Goal: Information Seeking & Learning: Learn about a topic

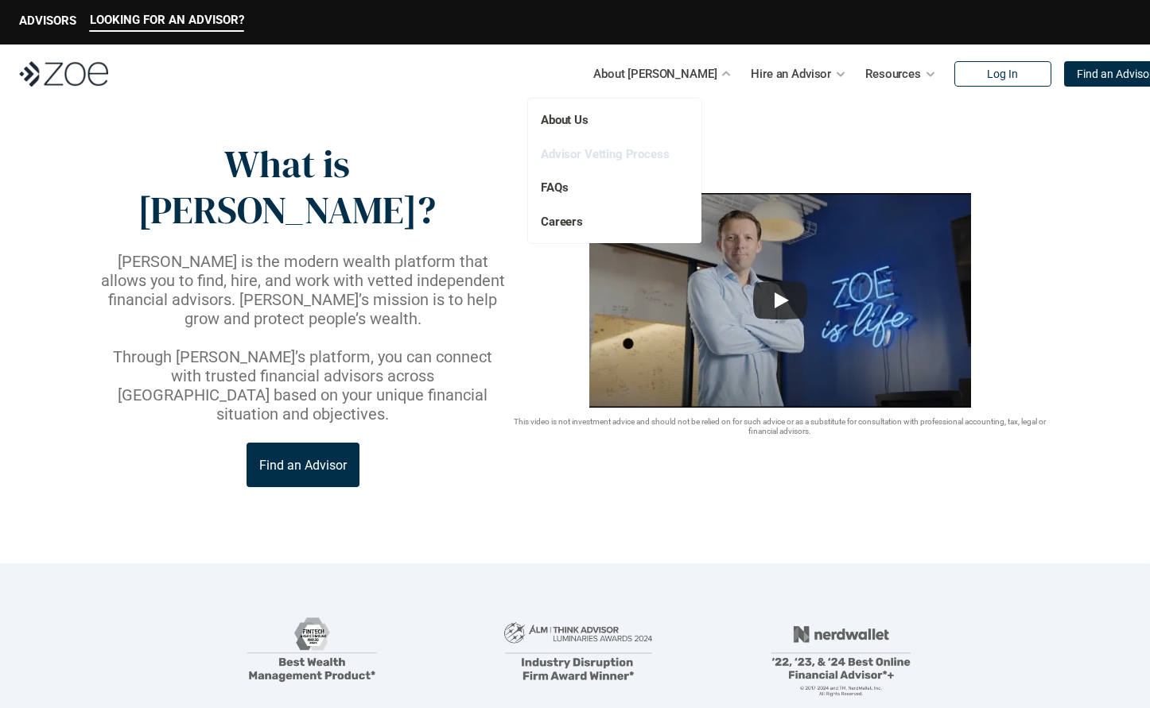
click at [608, 147] on link "Advisor Vetting Process" at bounding box center [605, 154] width 129 height 14
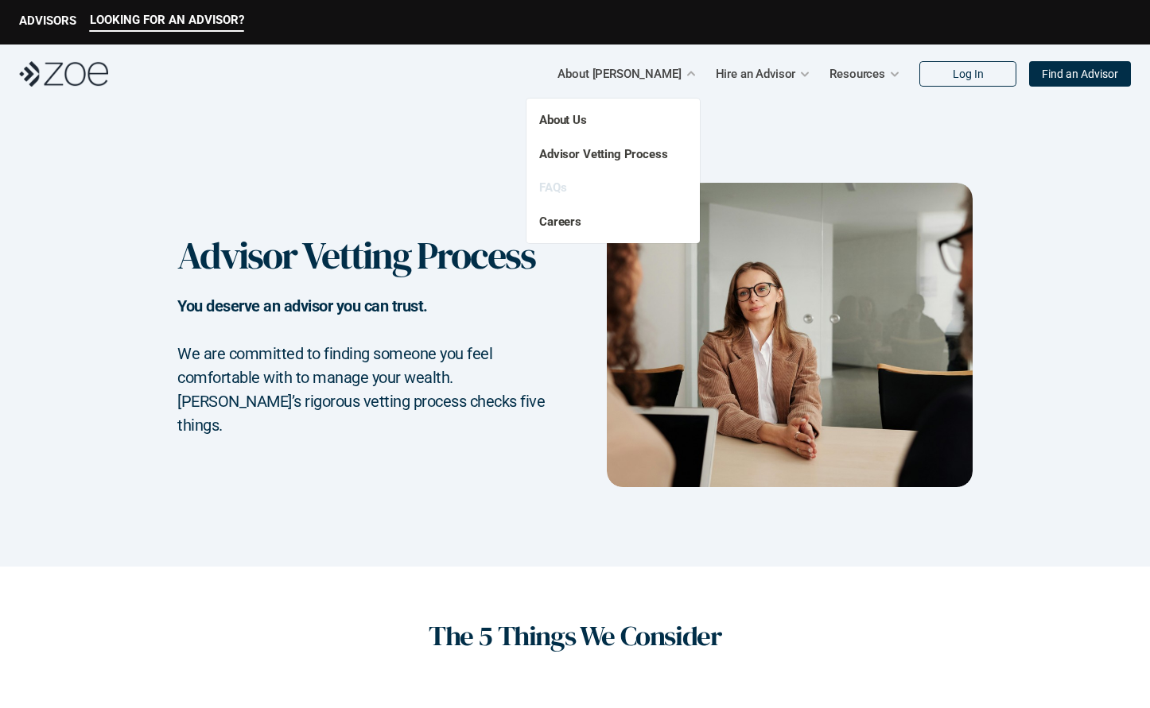
click at [547, 188] on link "FAQs" at bounding box center [552, 187] width 27 height 14
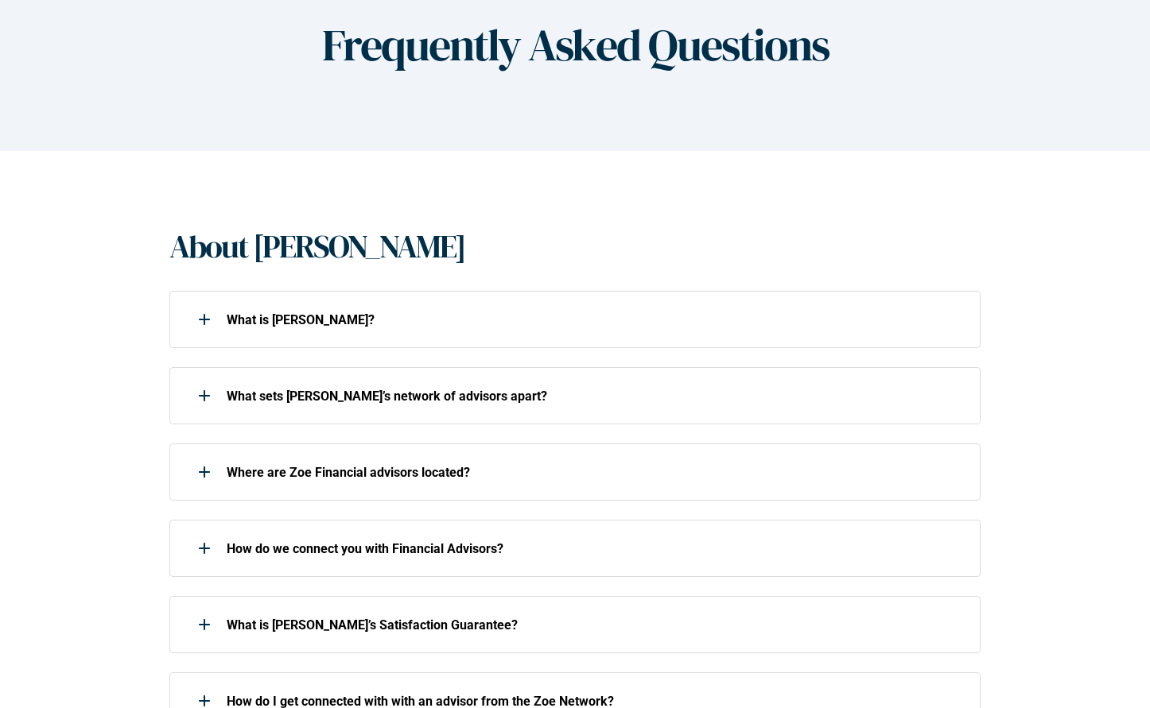
scroll to position [169, 0]
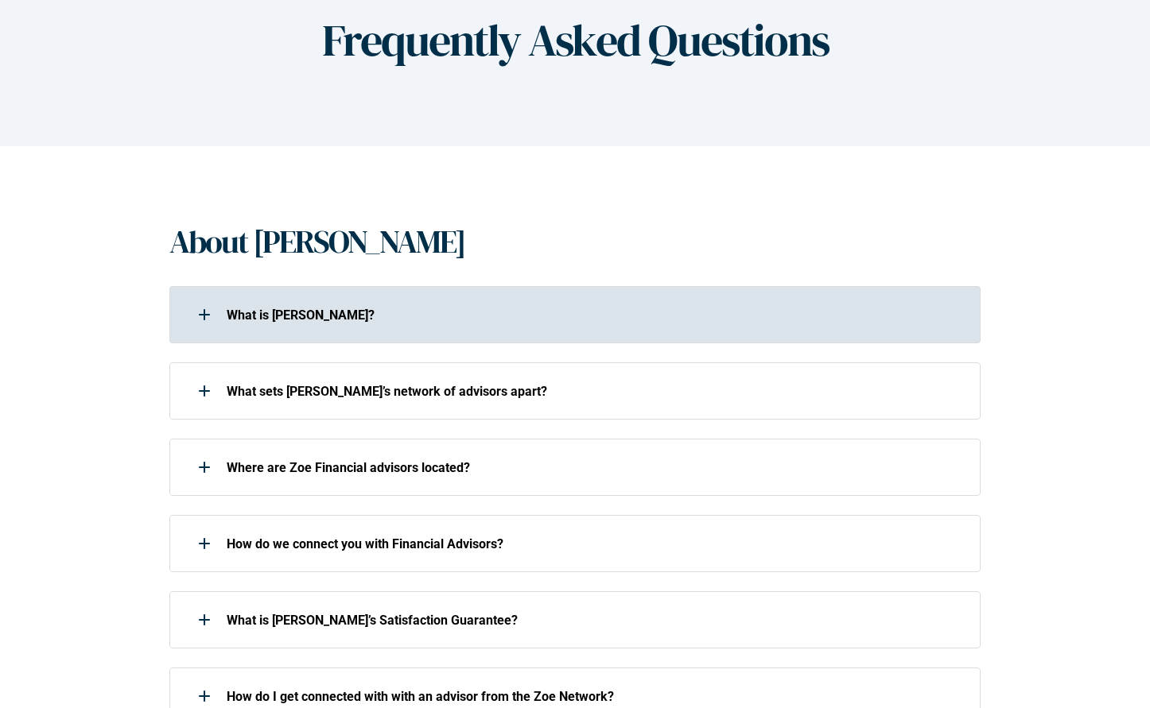
click at [467, 320] on p "What is [PERSON_NAME]?" at bounding box center [593, 315] width 733 height 15
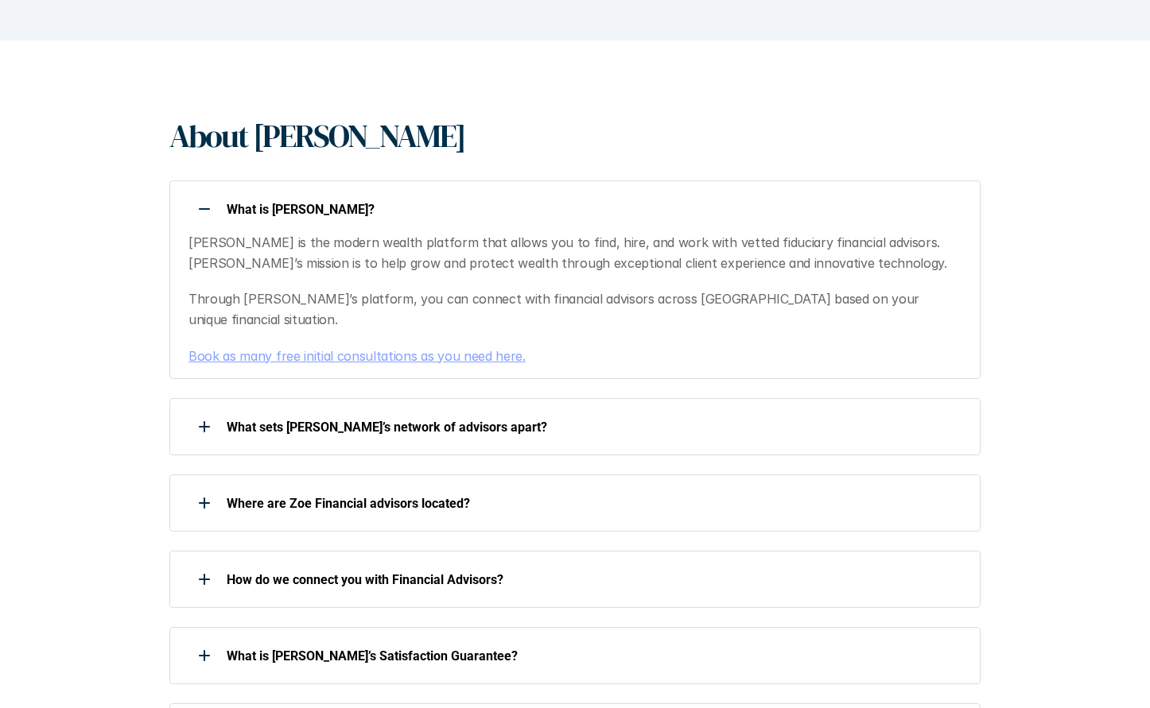
scroll to position [277, 0]
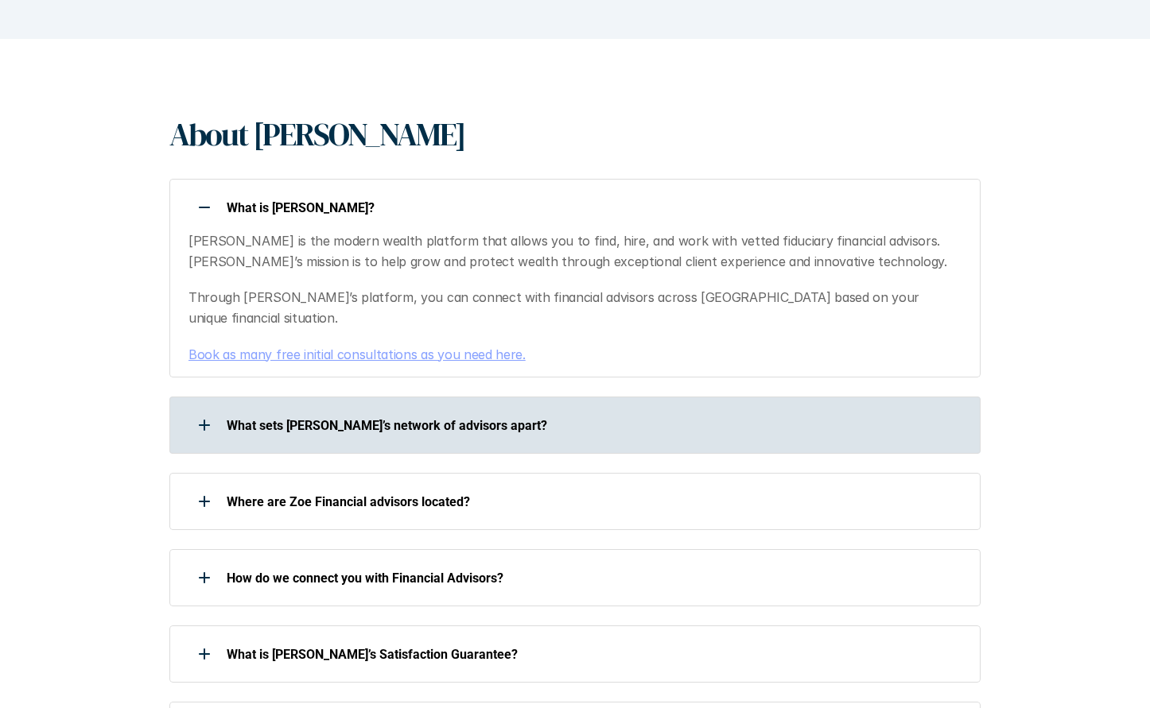
click at [473, 418] on p "What sets [PERSON_NAME]’s network of advisors apart?" at bounding box center [593, 425] width 733 height 15
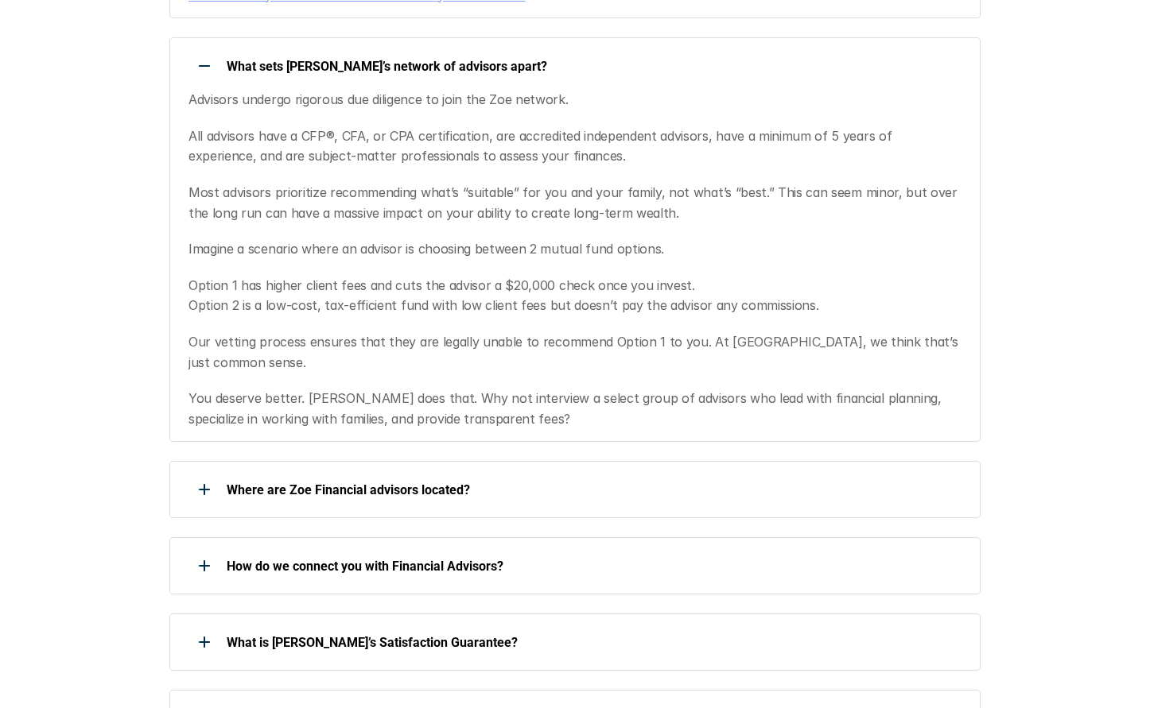
scroll to position [894, 0]
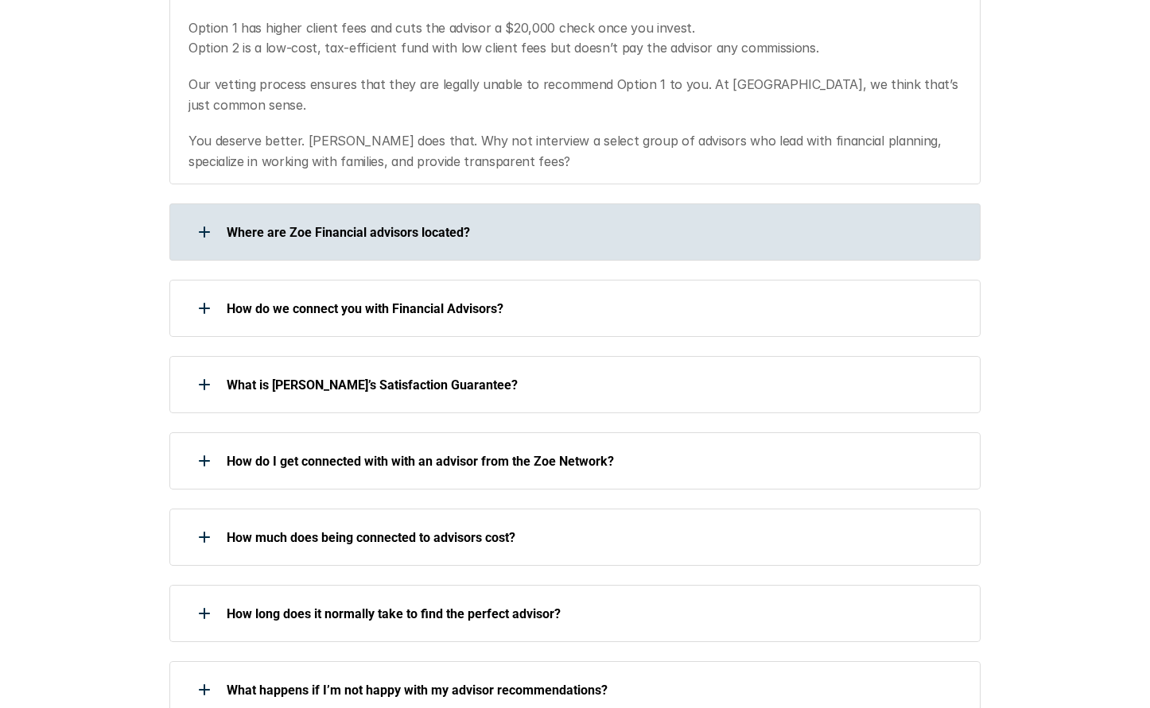
click at [541, 216] on div "Where are Zoe Financial advisors located?" at bounding box center [564, 232] width 790 height 32
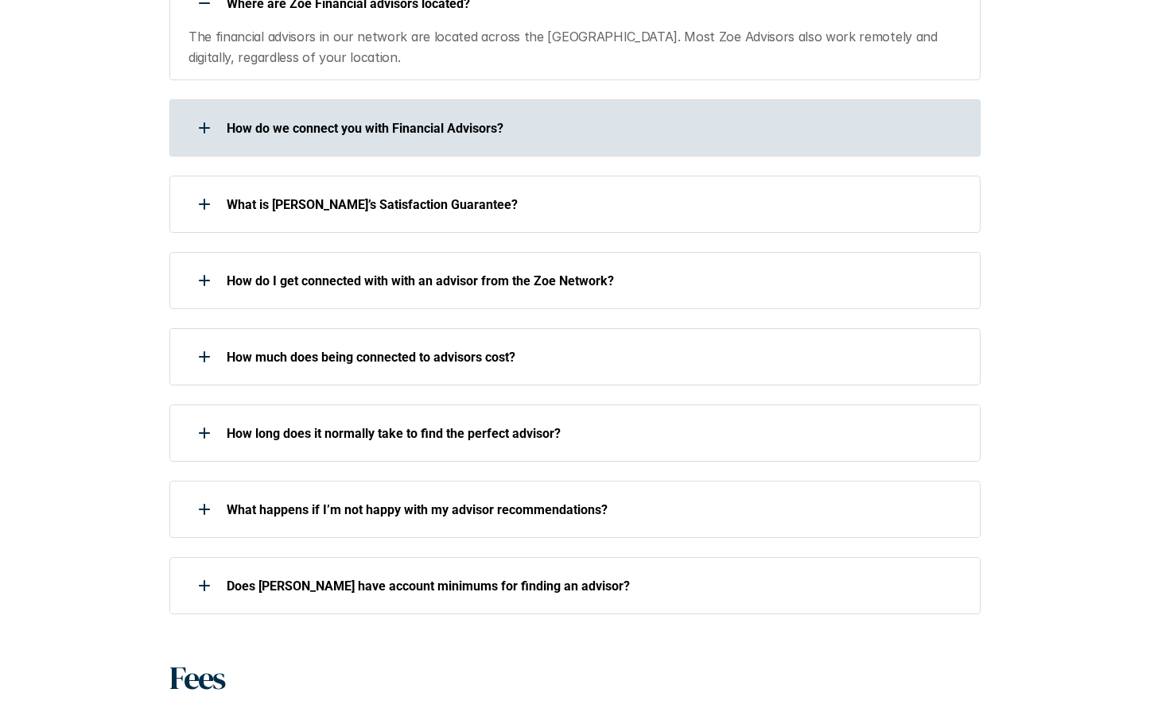
scroll to position [1415, 0]
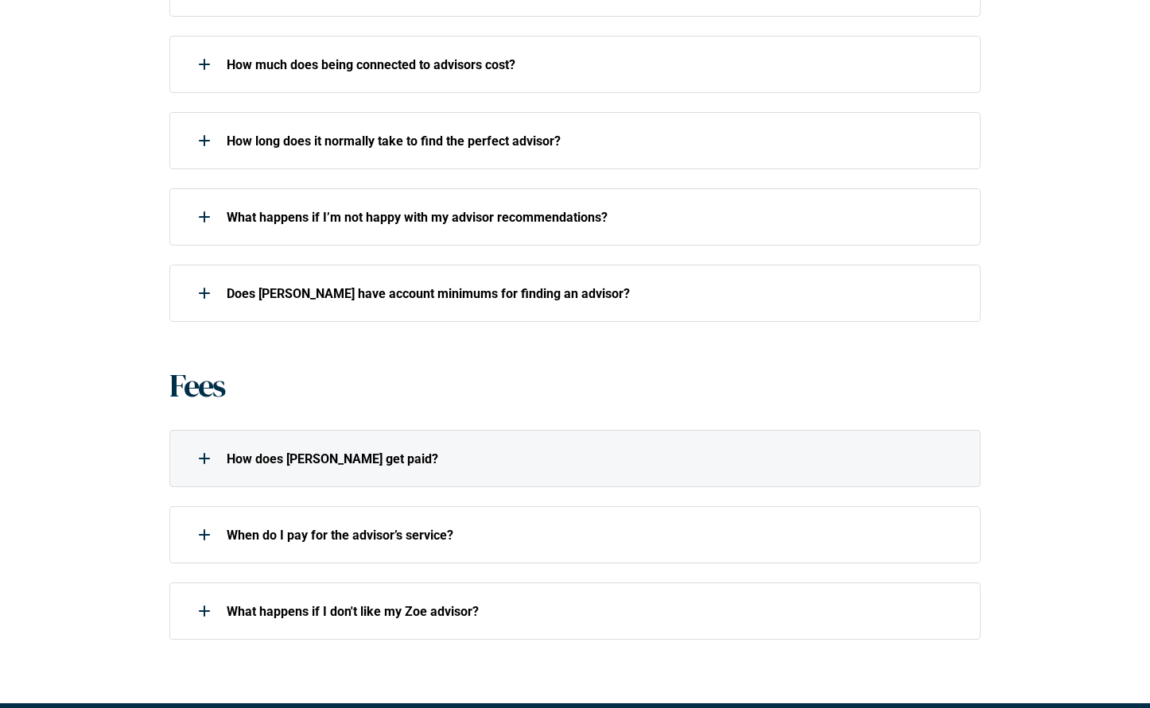
click at [495, 452] on p "How does [PERSON_NAME] get paid?" at bounding box center [593, 459] width 733 height 15
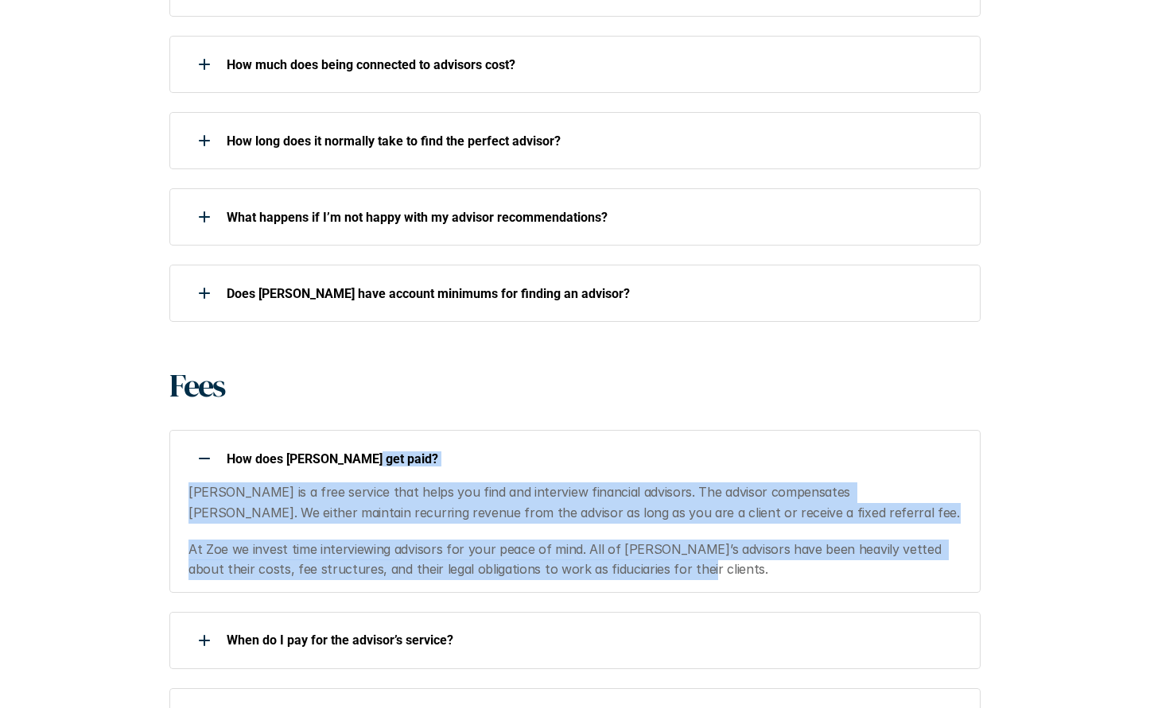
drag, startPoint x: 660, startPoint y: 534, endPoint x: 733, endPoint y: 425, distance: 131.9
click at [733, 430] on div "How does [PERSON_NAME] get paid? [PERSON_NAME] is a free service that helps you…" at bounding box center [574, 511] width 811 height 162
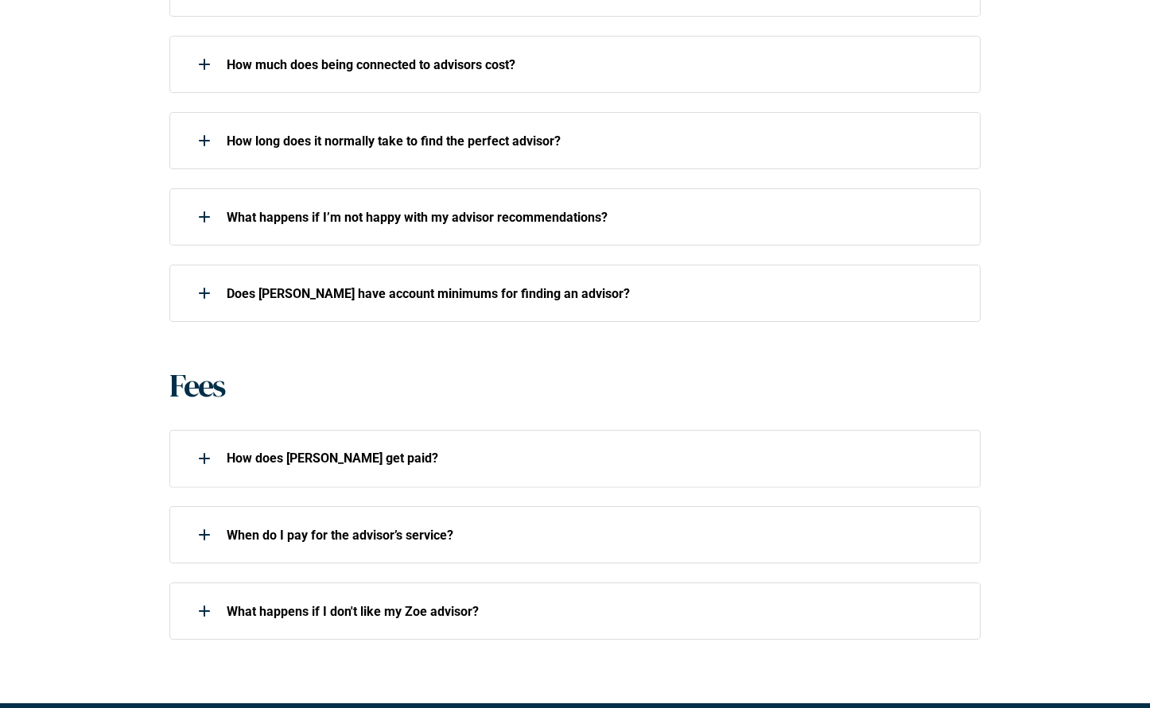
click at [741, 367] on div "Fees" at bounding box center [574, 386] width 811 height 38
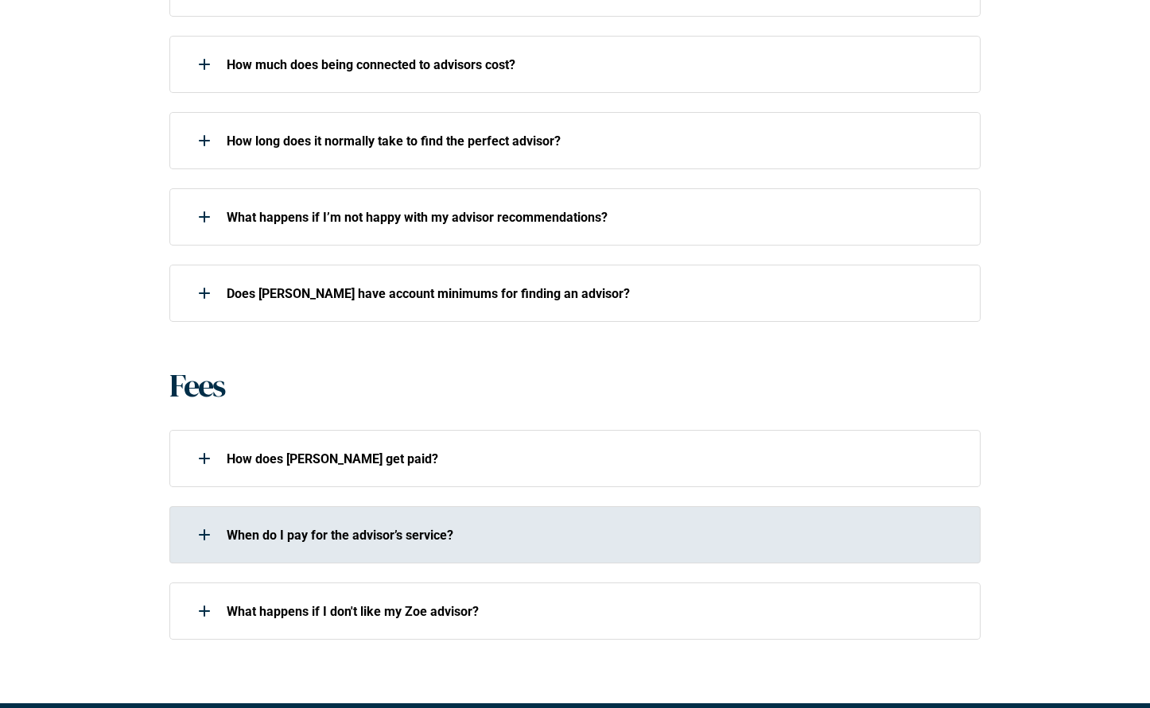
click at [502, 519] on div "When do I pay for the advisor’s service?" at bounding box center [574, 535] width 811 height 57
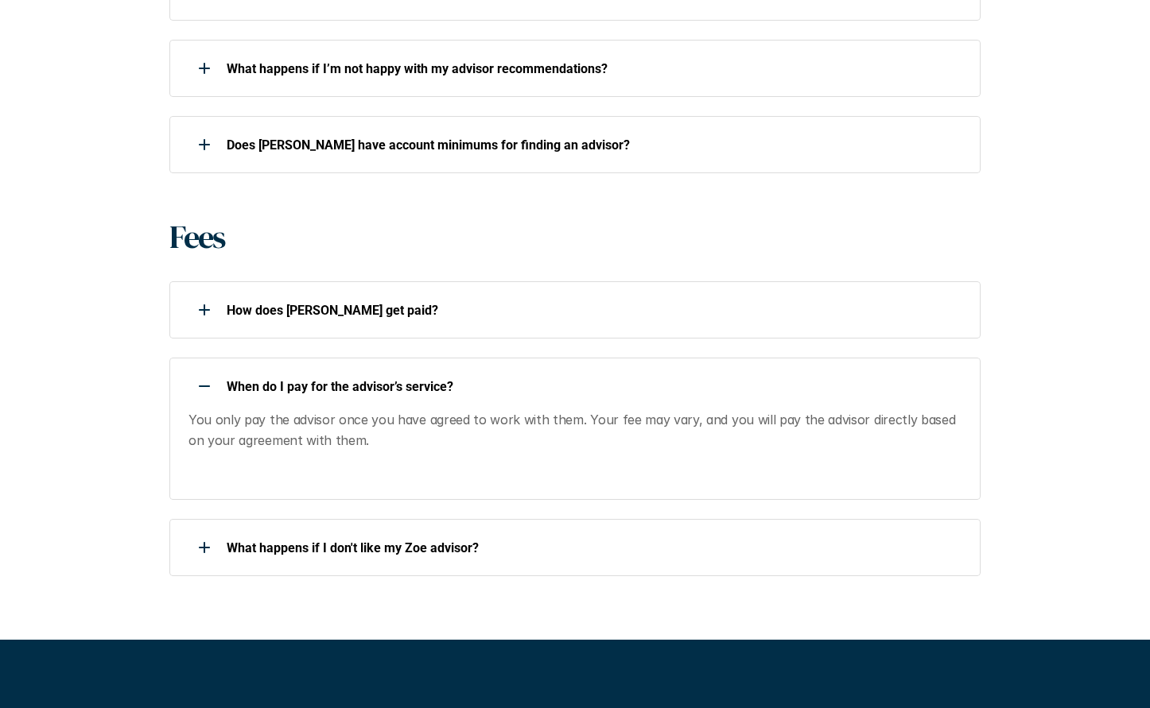
scroll to position [1567, 0]
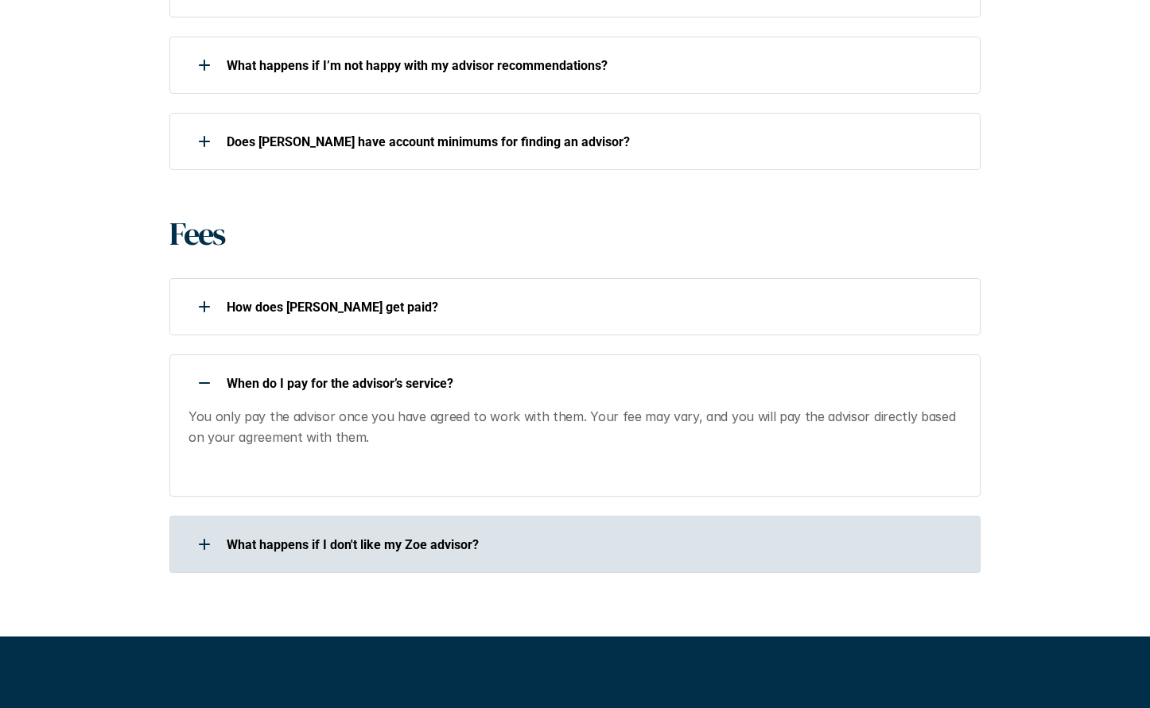
click at [501, 538] on p "What happens if I don't like my Zoe advisor?" at bounding box center [593, 545] width 733 height 15
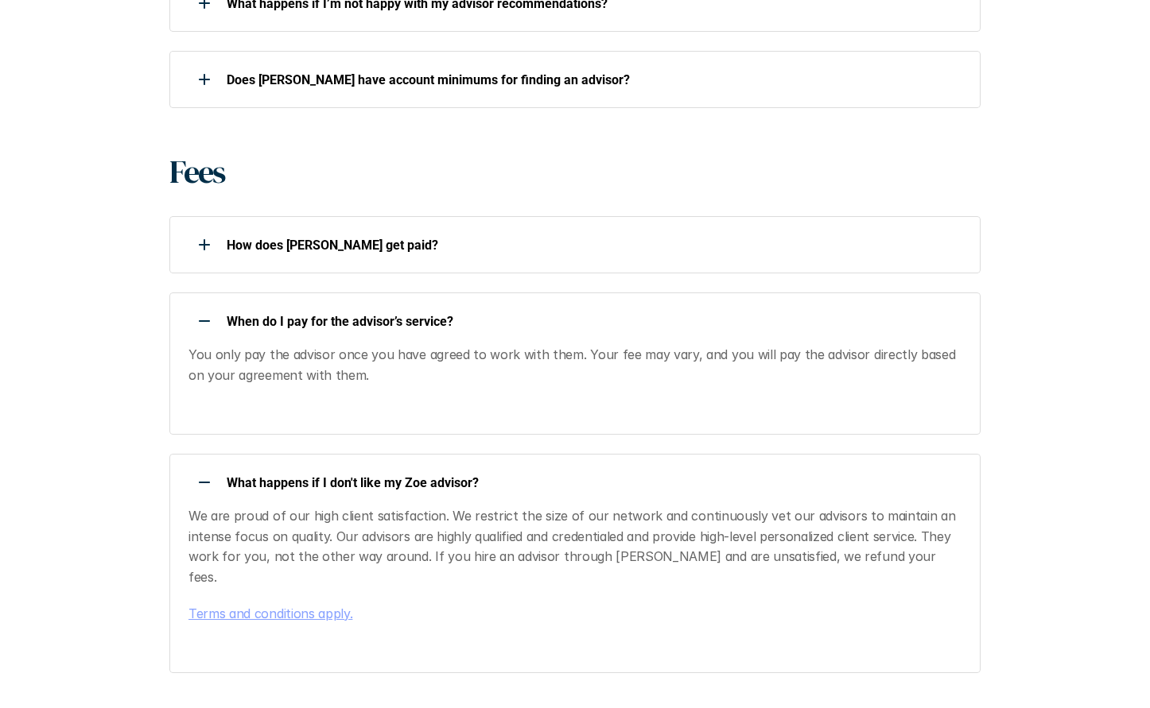
scroll to position [1635, 0]
